Goal: Task Accomplishment & Management: Check status

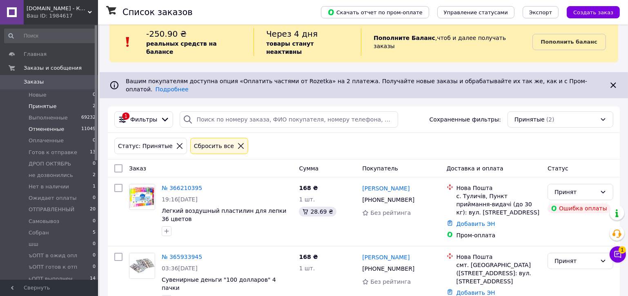
scroll to position [13, 0]
click at [46, 152] on span "Готов к отправке" at bounding box center [53, 152] width 49 height 7
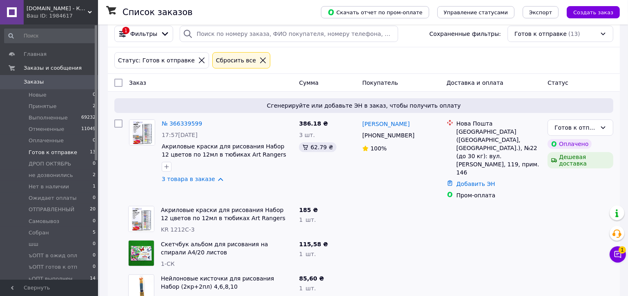
scroll to position [111, 0]
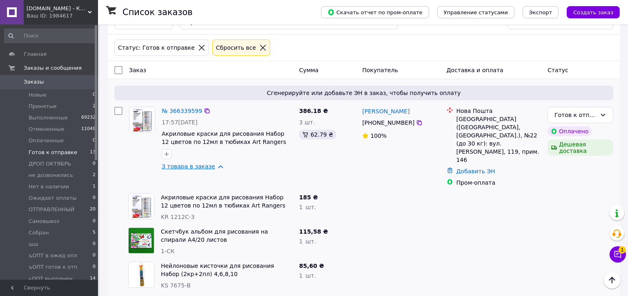
click at [186, 163] on link "3 товара в заказе" at bounding box center [188, 166] width 53 height 7
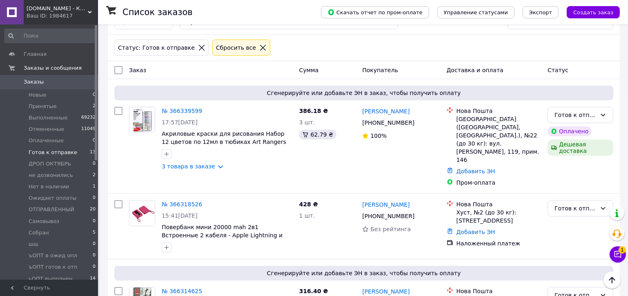
click at [42, 83] on span "Заказы" at bounding box center [50, 81] width 52 height 7
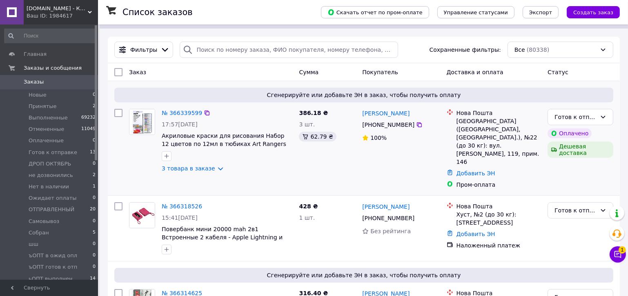
scroll to position [87, 0]
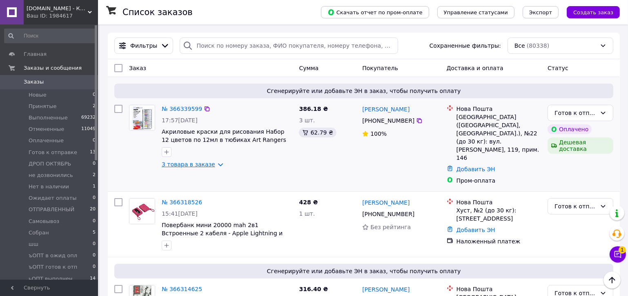
click at [178, 161] on link "3 товара в заказе" at bounding box center [188, 164] width 53 height 7
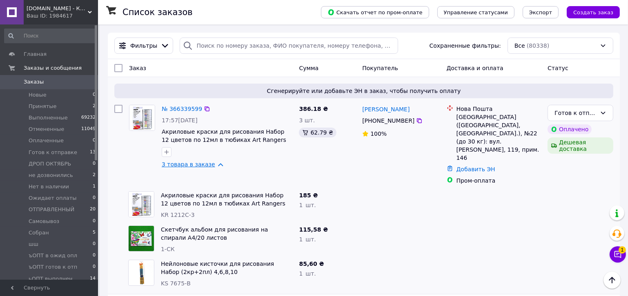
click at [178, 161] on link "3 товара в заказе" at bounding box center [188, 164] width 53 height 7
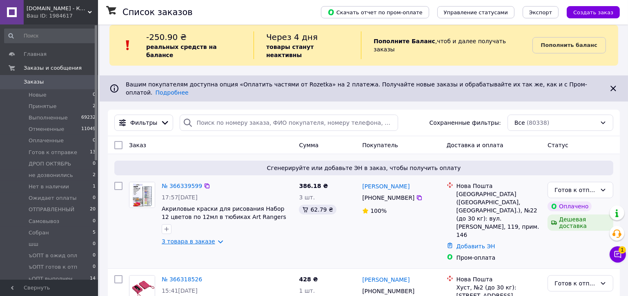
scroll to position [0, 0]
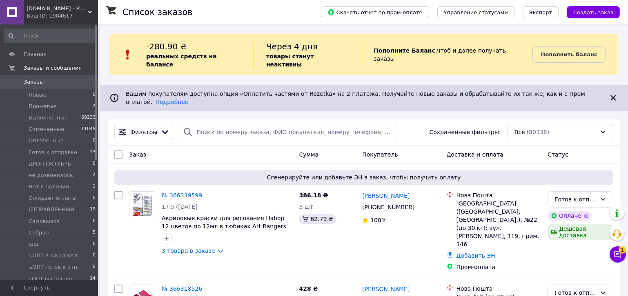
click at [30, 83] on span "Заказы" at bounding box center [34, 81] width 20 height 7
